Goal: Task Accomplishment & Management: Use online tool/utility

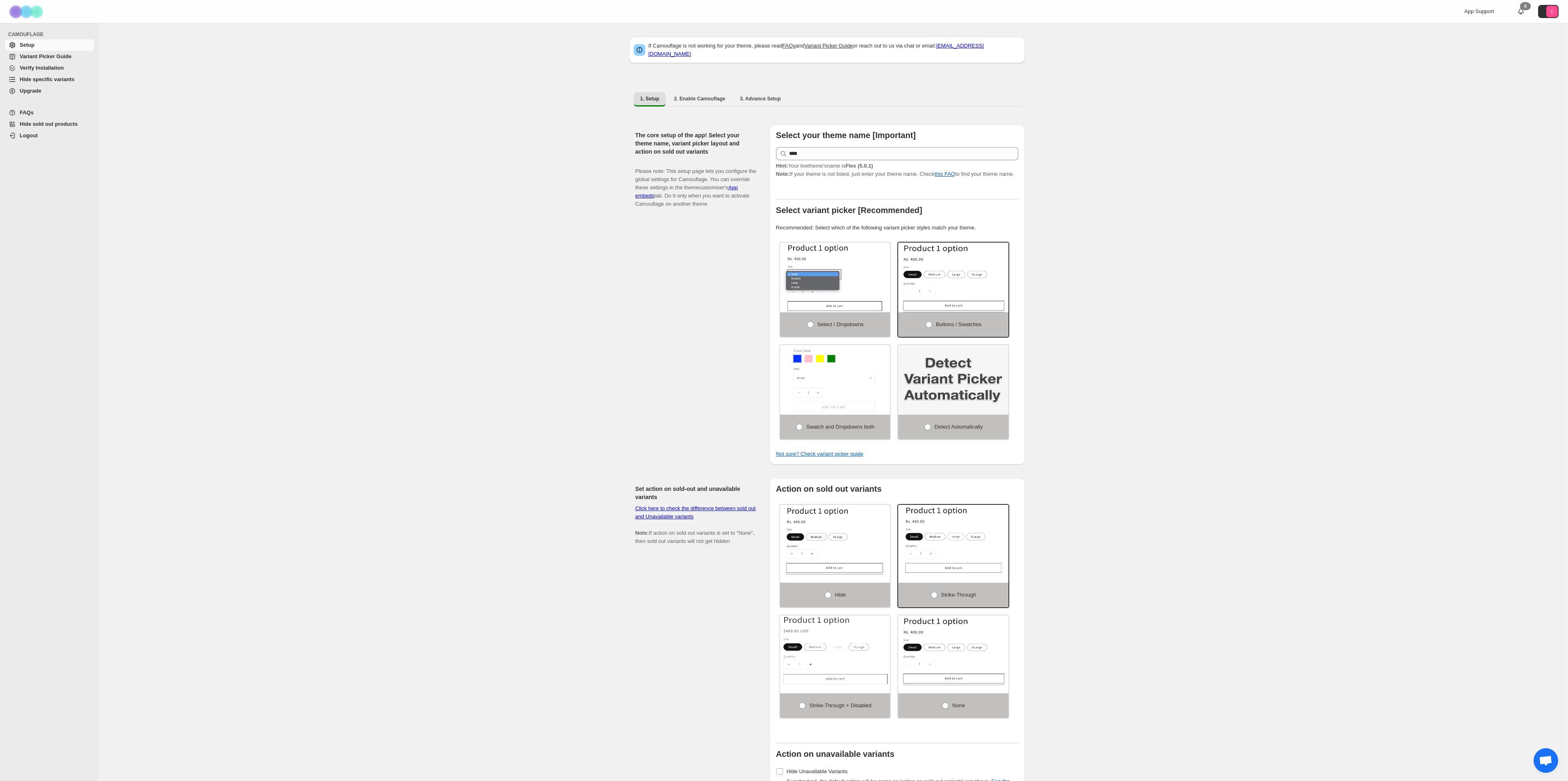
drag, startPoint x: 45, startPoint y: 79, endPoint x: 82, endPoint y: 81, distance: 37.1
click at [45, 79] on span "Hide specific variants" at bounding box center [47, 79] width 55 height 6
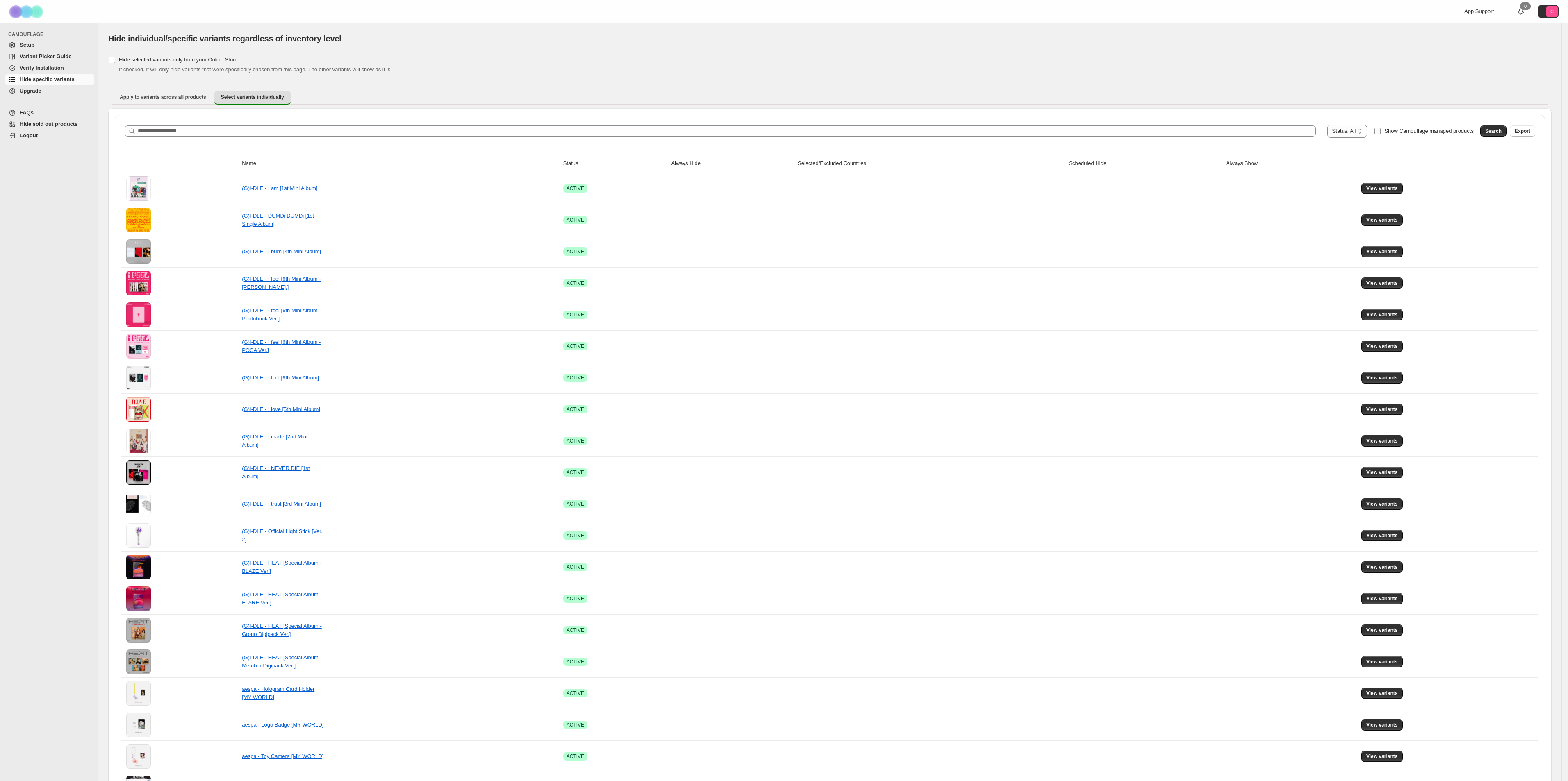
click at [1393, 131] on span "Show Camouflage managed products" at bounding box center [1428, 130] width 89 height 6
click at [1499, 132] on span "Search" at bounding box center [1493, 130] width 17 height 6
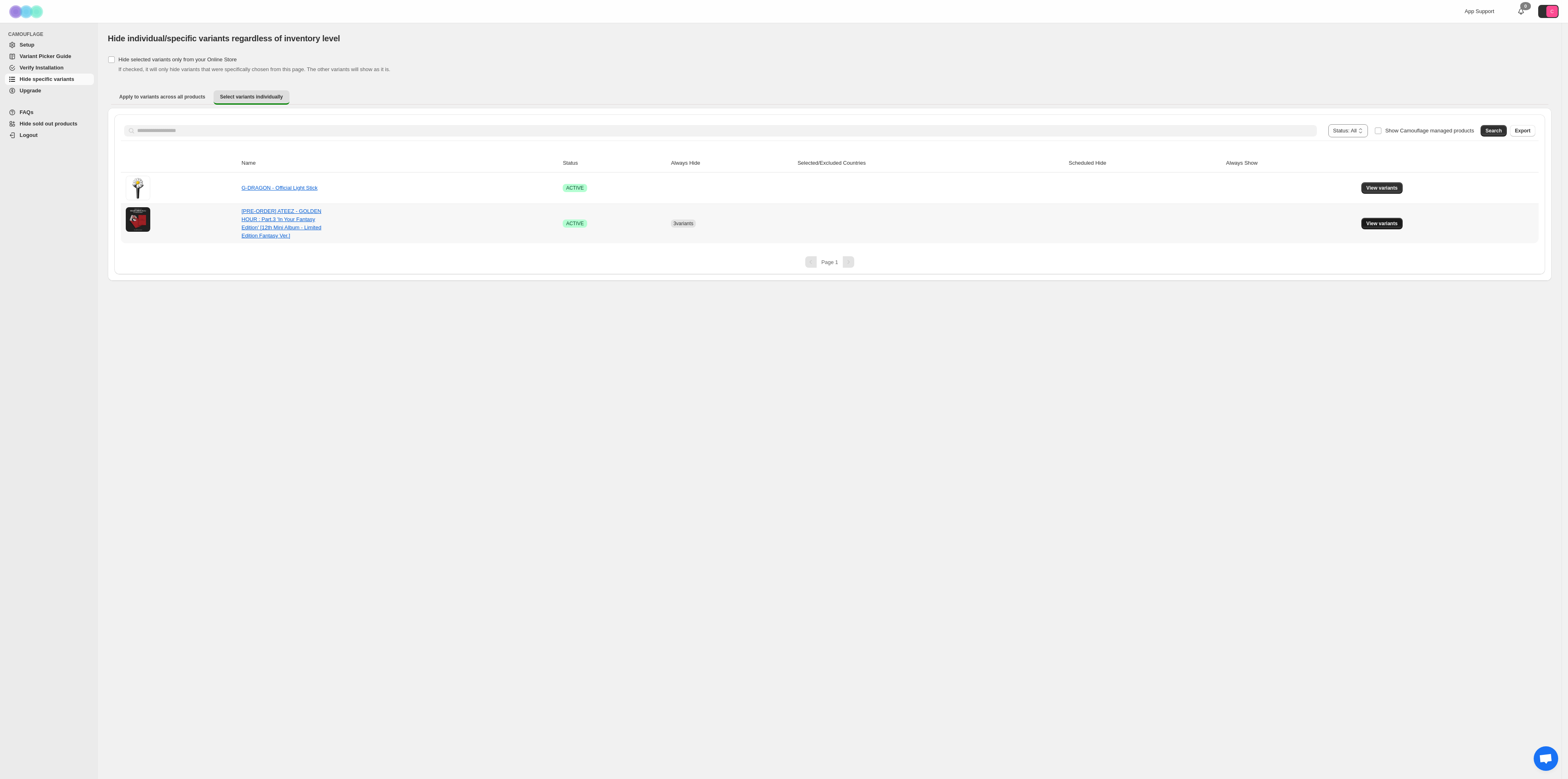
click at [1388, 223] on span "View variants" at bounding box center [1383, 223] width 32 height 6
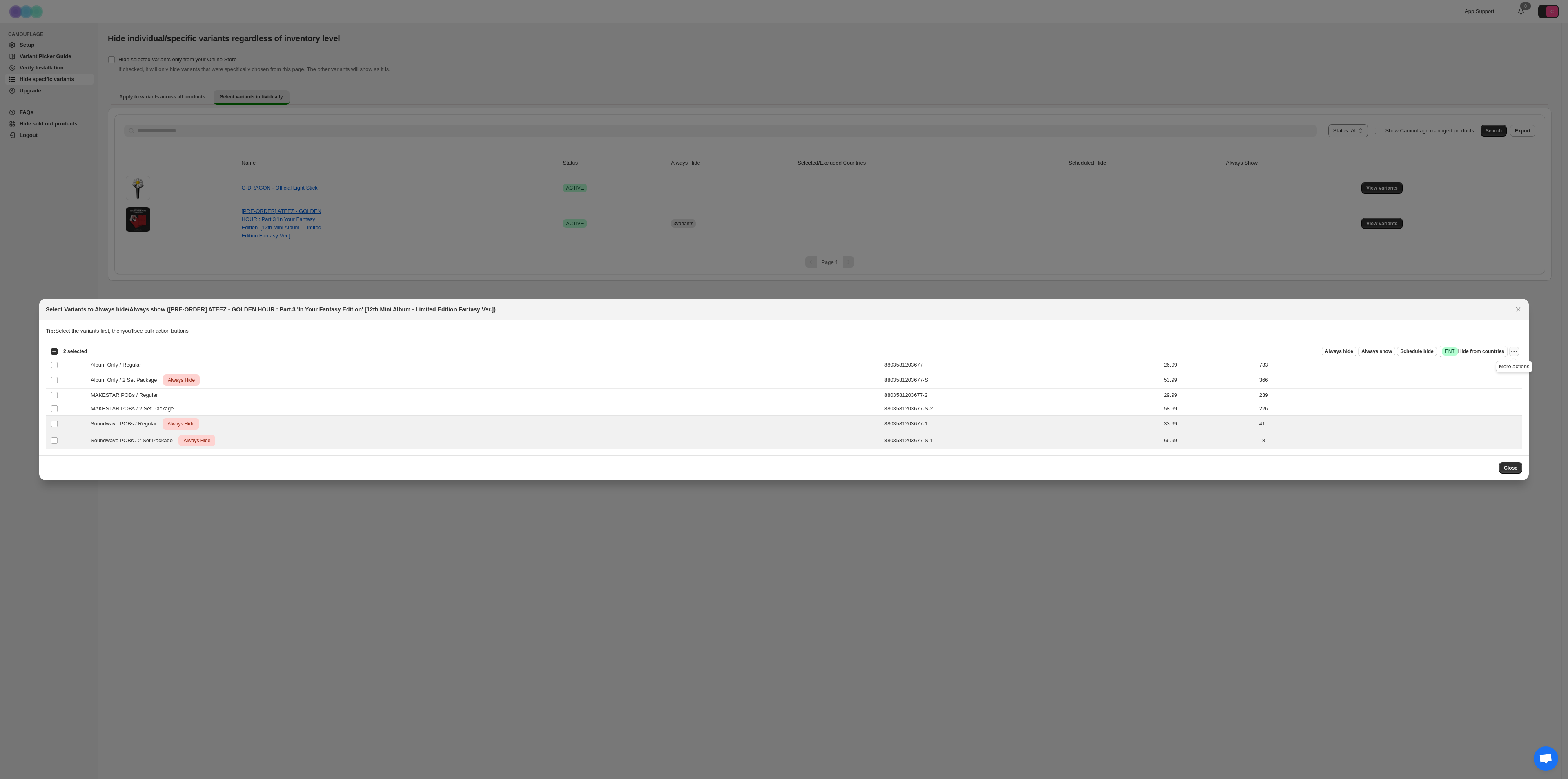
click at [1519, 352] on button "More actions" at bounding box center [1514, 351] width 10 height 10
click at [1496, 369] on span "Undo always hide" at bounding box center [1484, 367] width 59 height 8
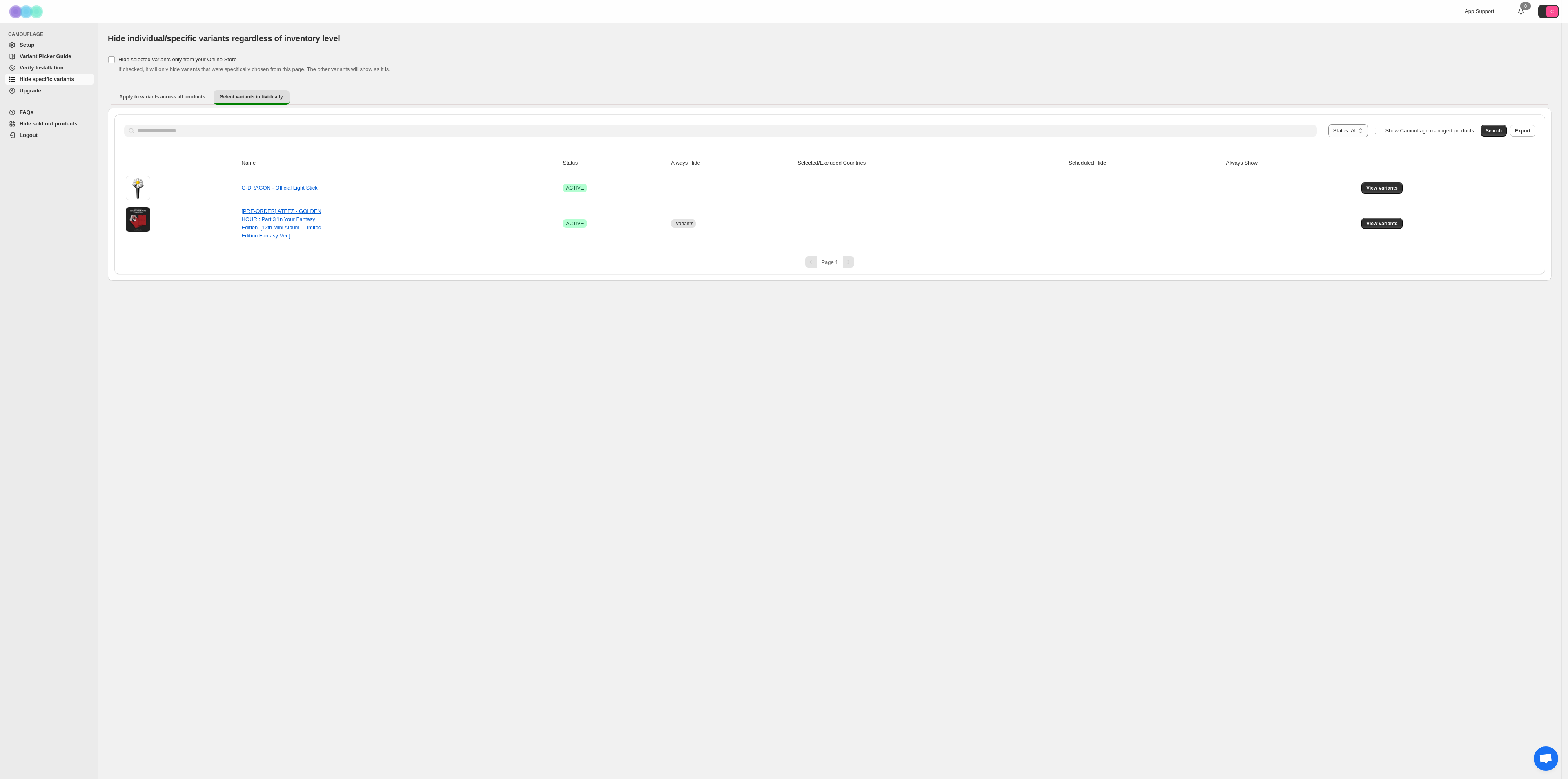
drag, startPoint x: 887, startPoint y: 337, endPoint x: 670, endPoint y: 297, distance: 220.7
click at [864, 342] on div "**********" at bounding box center [830, 401] width 1464 height 756
click at [273, 223] on link "[PRE-ORDER] ATEEZ - GOLDEN HOUR : Part.3 'In Your Fantasy Edition' [12th Mini A…" at bounding box center [282, 223] width 80 height 31
